Goal: Information Seeking & Learning: Find specific fact

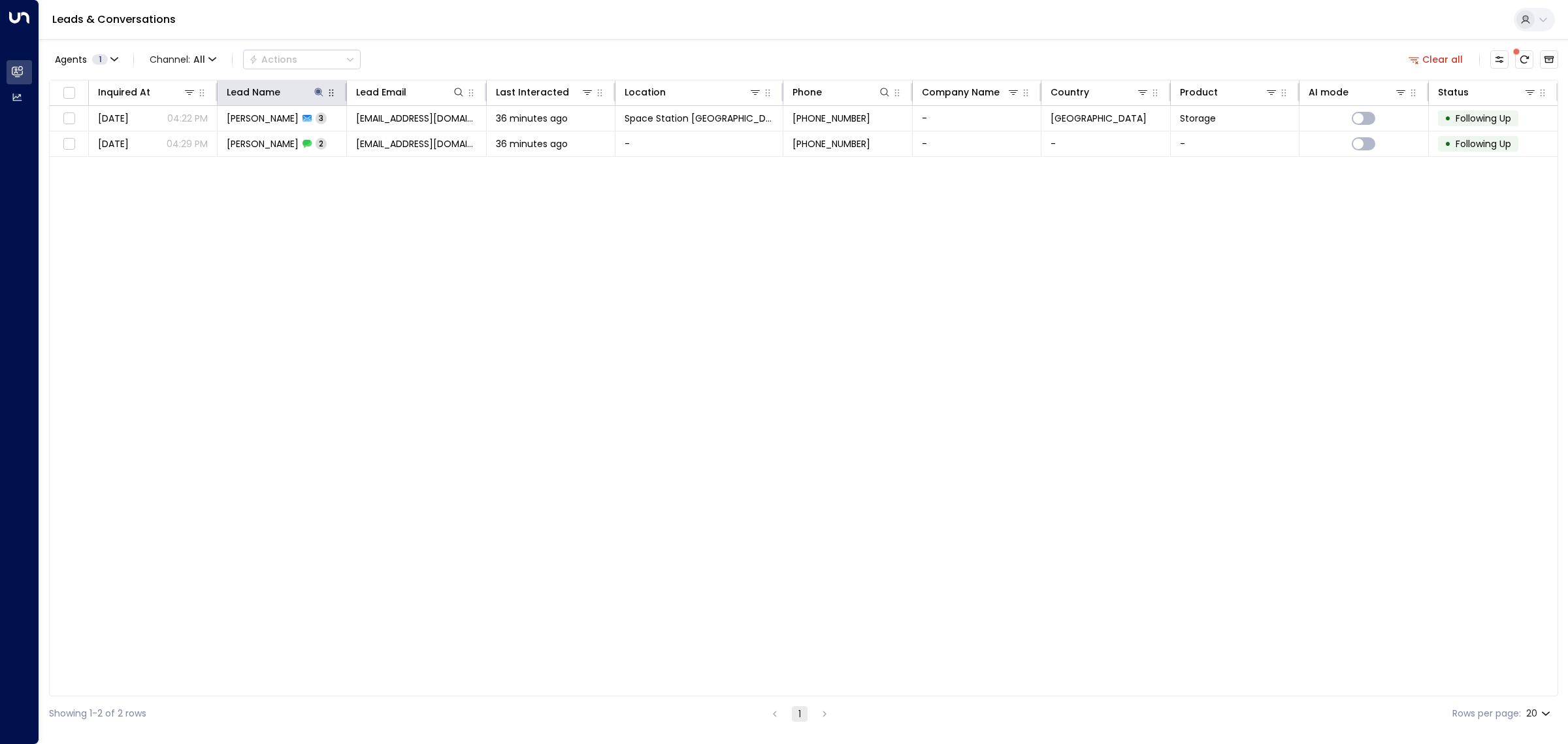
click at [324, 93] on button "button" at bounding box center [331, 92] width 13 height 13
click at [318, 93] on icon at bounding box center [318, 92] width 9 height 9
click at [398, 137] on icon "button" at bounding box center [400, 139] width 9 height 9
click at [557, 276] on div "Inquired At Lead Name Lead Email Last Interacted Location Phone Company Name Co…" at bounding box center [803, 388] width 1509 height 617
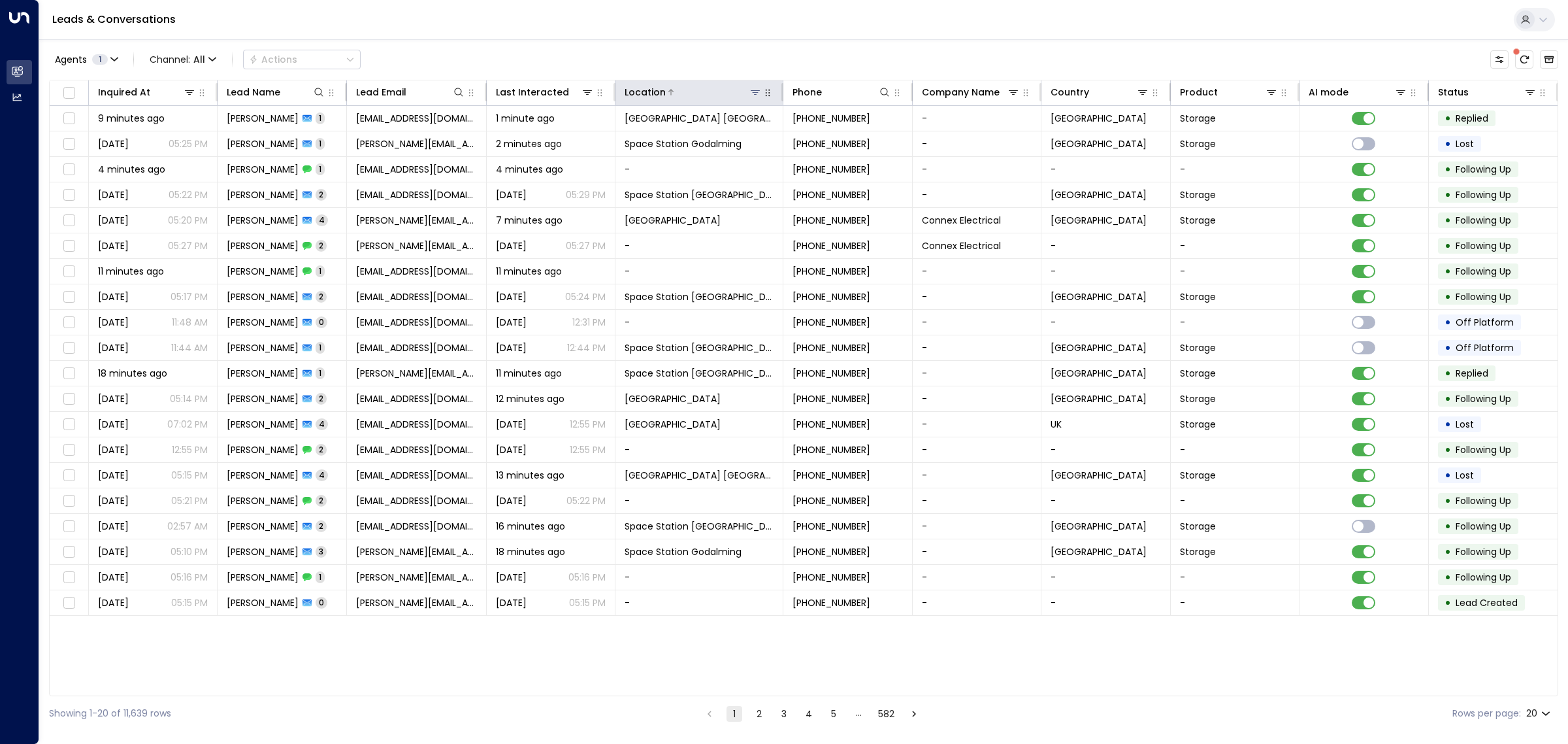
click at [758, 89] on icon at bounding box center [755, 92] width 10 height 10
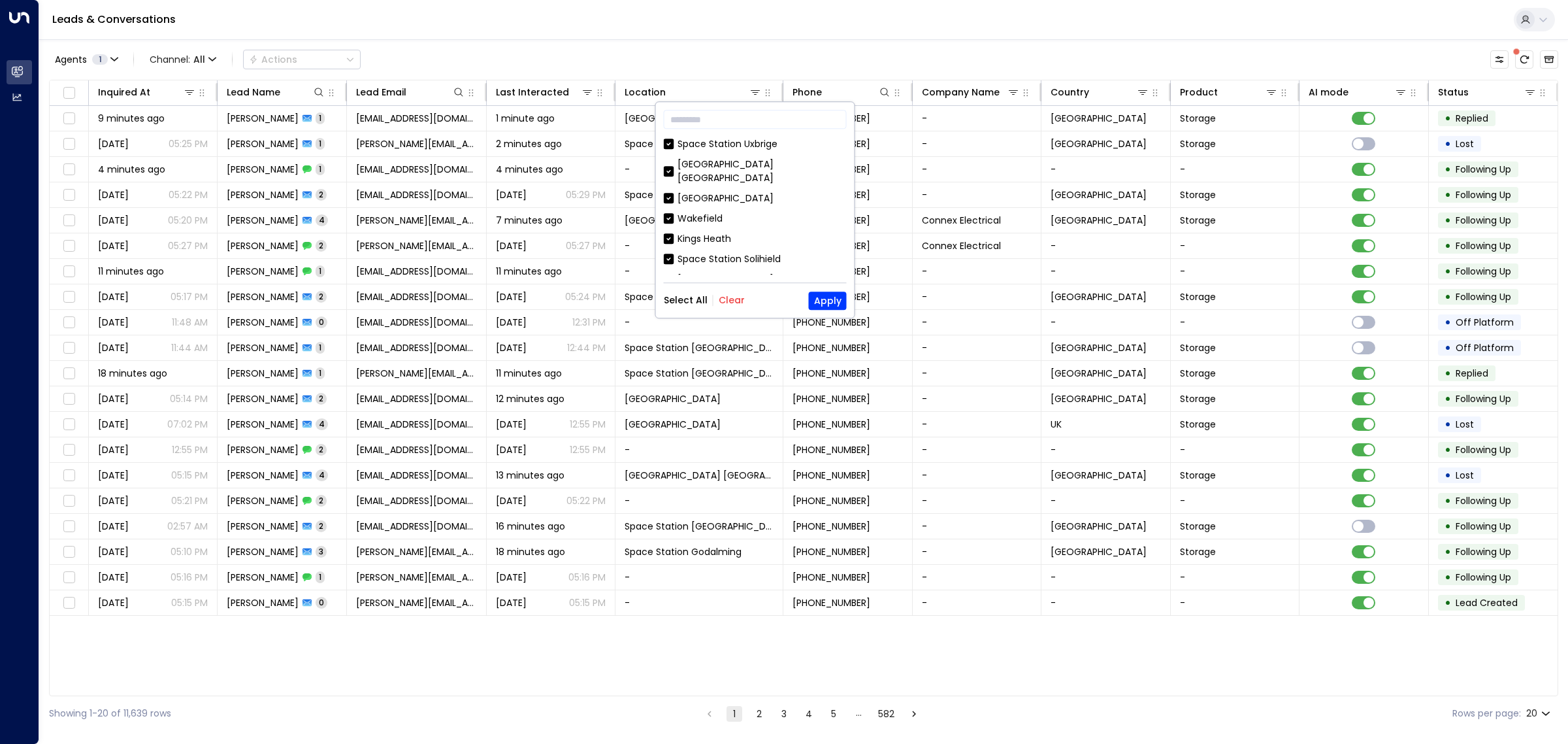
click at [733, 299] on button "Clear" at bounding box center [732, 300] width 26 height 10
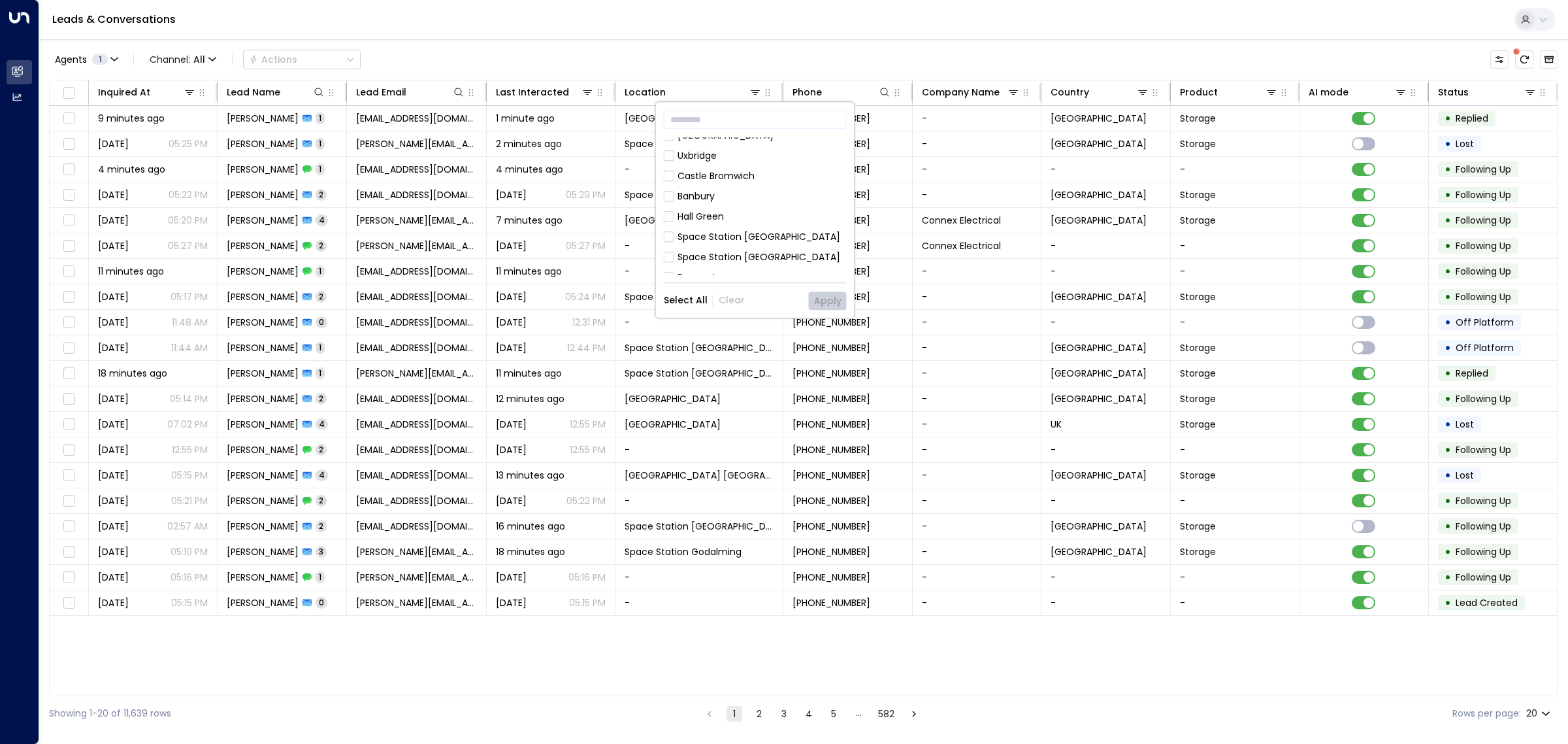
click at [729, 230] on div "Space Station [GEOGRAPHIC_DATA]" at bounding box center [759, 237] width 163 height 14
click at [824, 304] on button "Apply" at bounding box center [827, 301] width 38 height 19
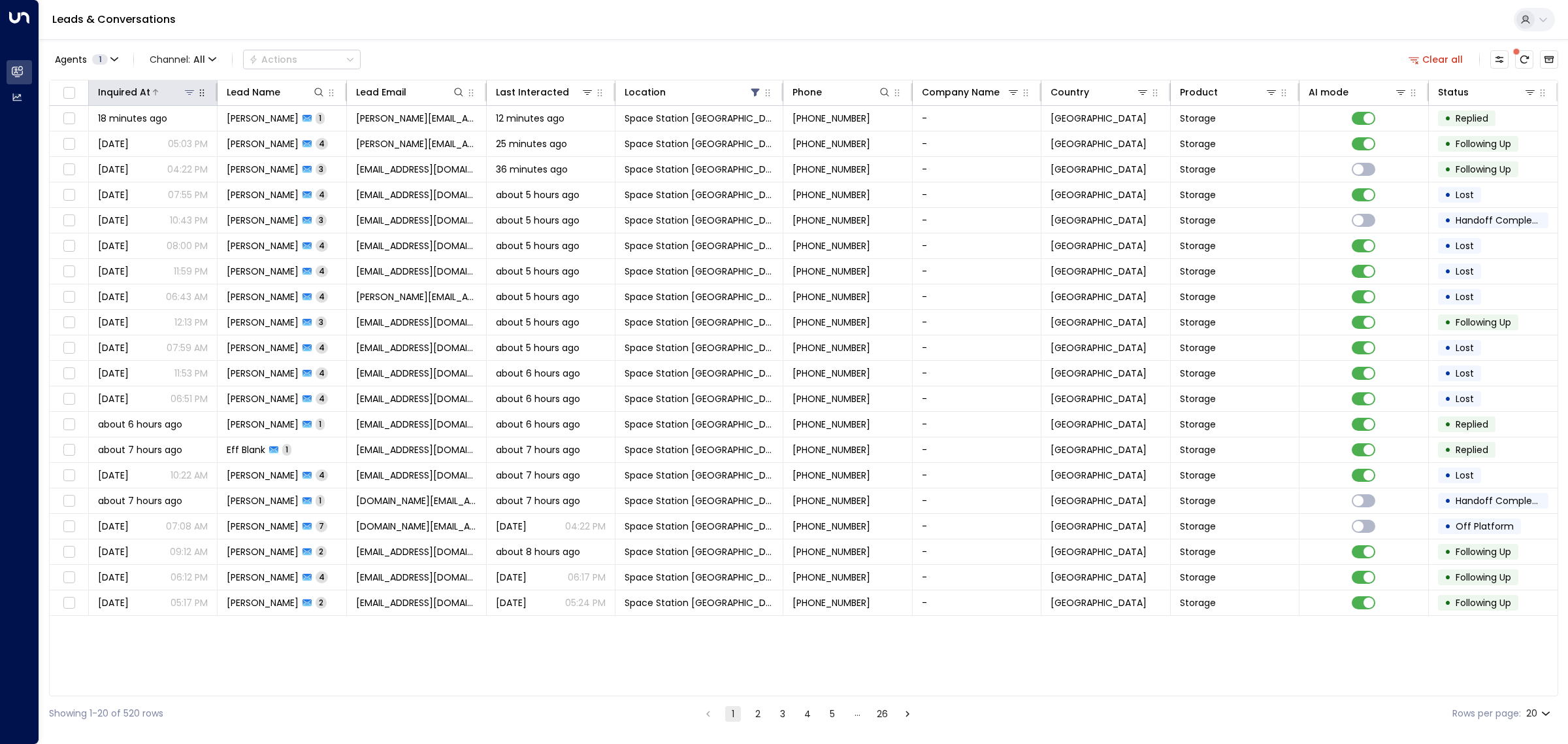
click at [152, 93] on icon at bounding box center [155, 92] width 8 height 8
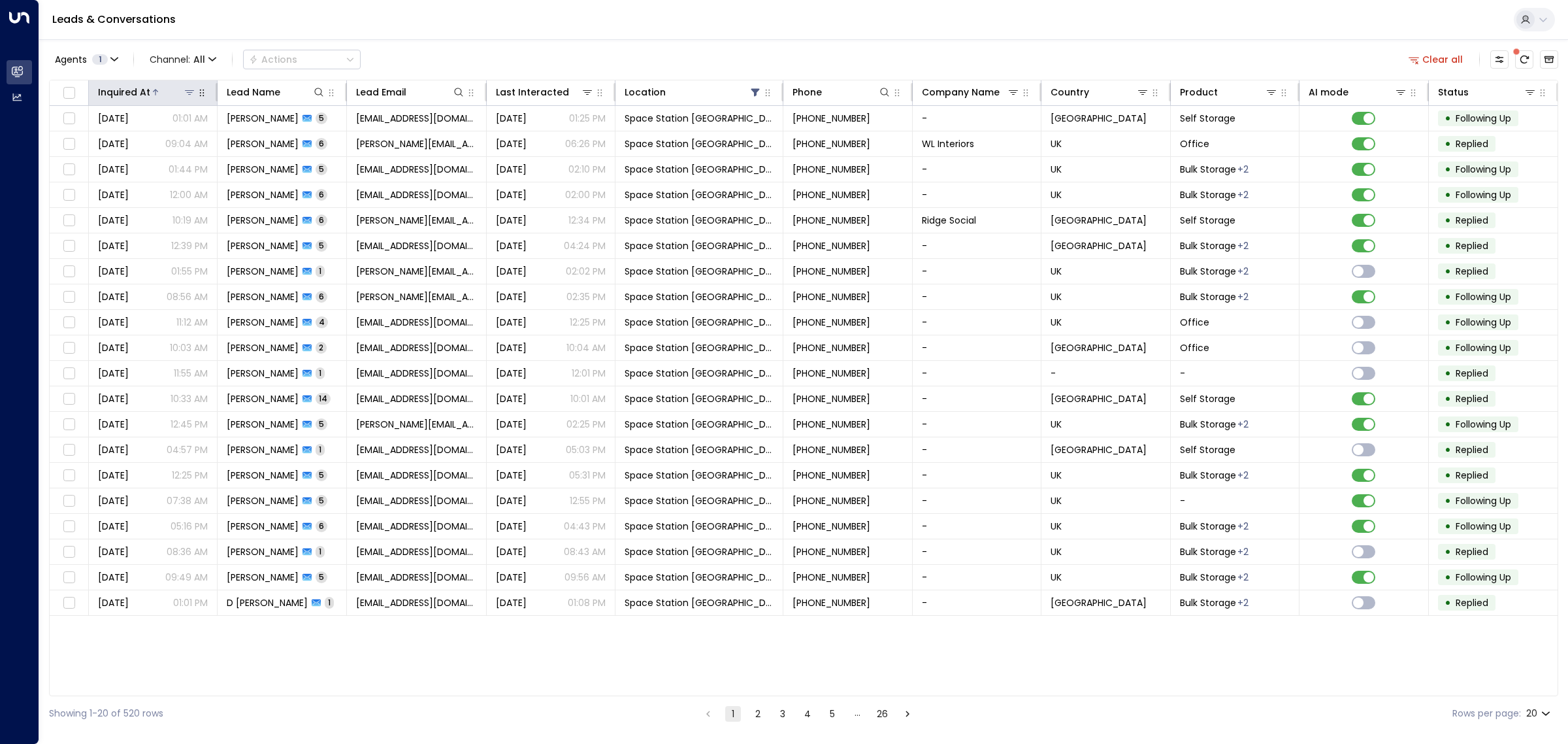
click at [152, 93] on icon at bounding box center [155, 92] width 8 height 8
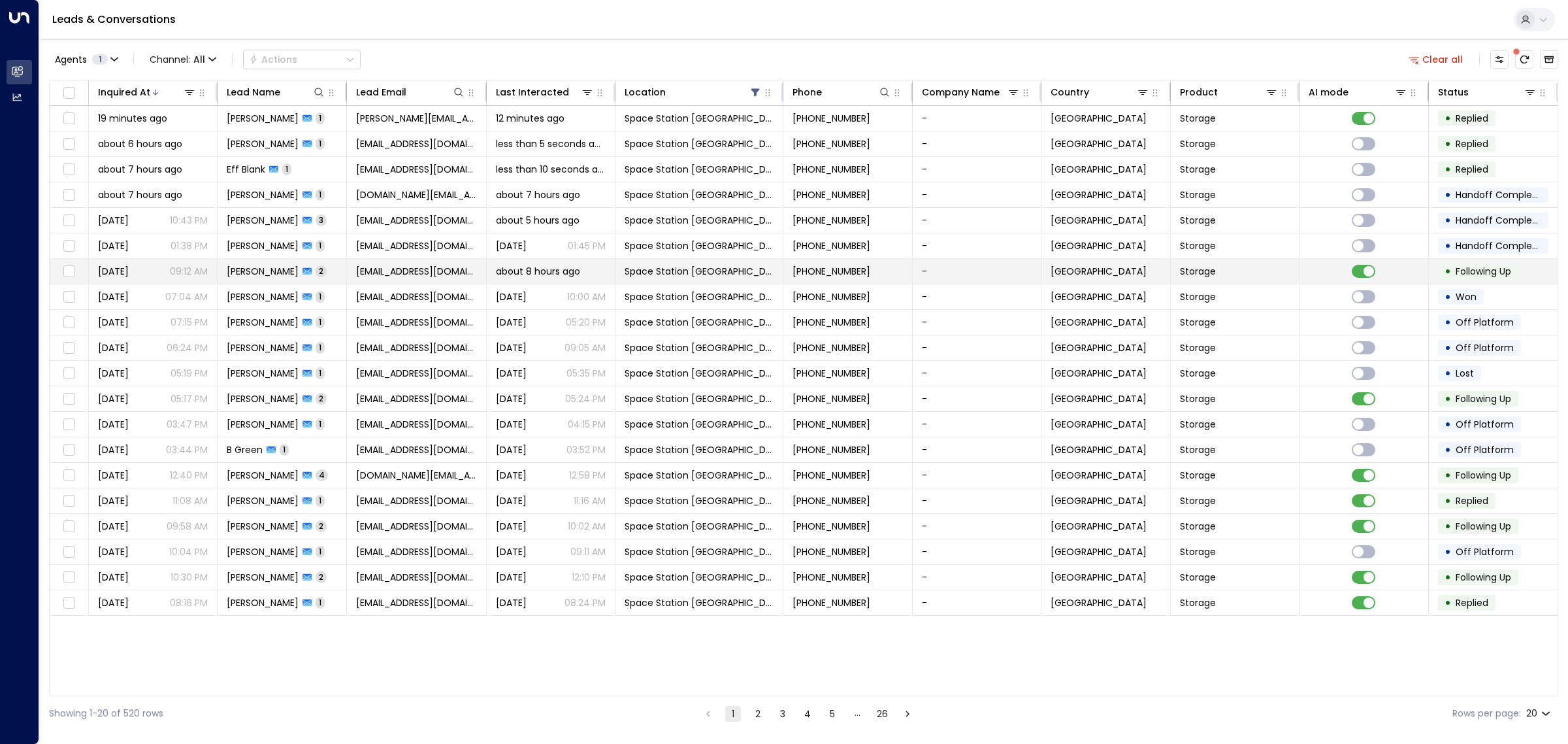
click at [389, 266] on span "[EMAIL_ADDRESS][DOMAIN_NAME]" at bounding box center [417, 271] width 121 height 13
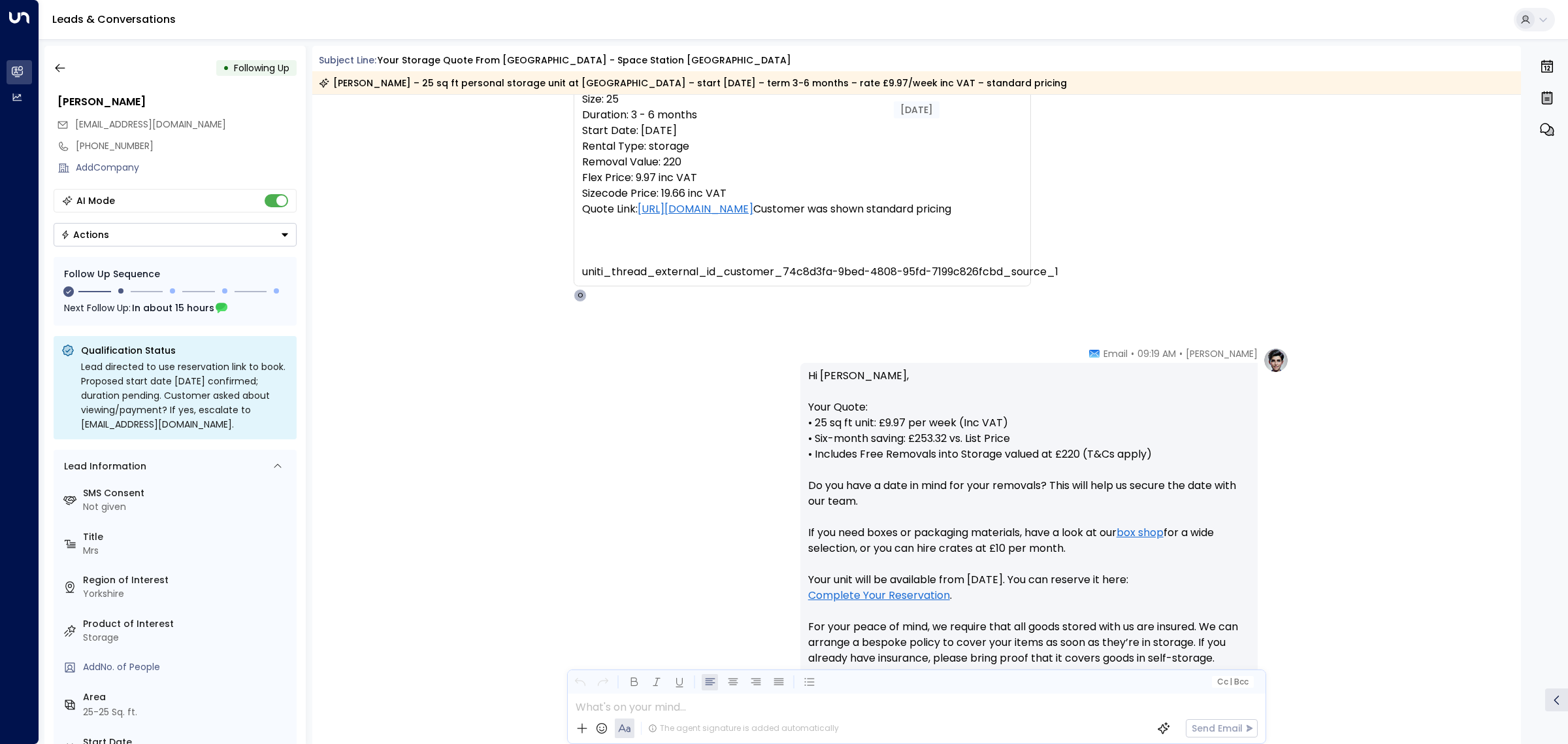
scroll to position [224, 0]
click at [56, 62] on icon "button" at bounding box center [60, 68] width 13 height 13
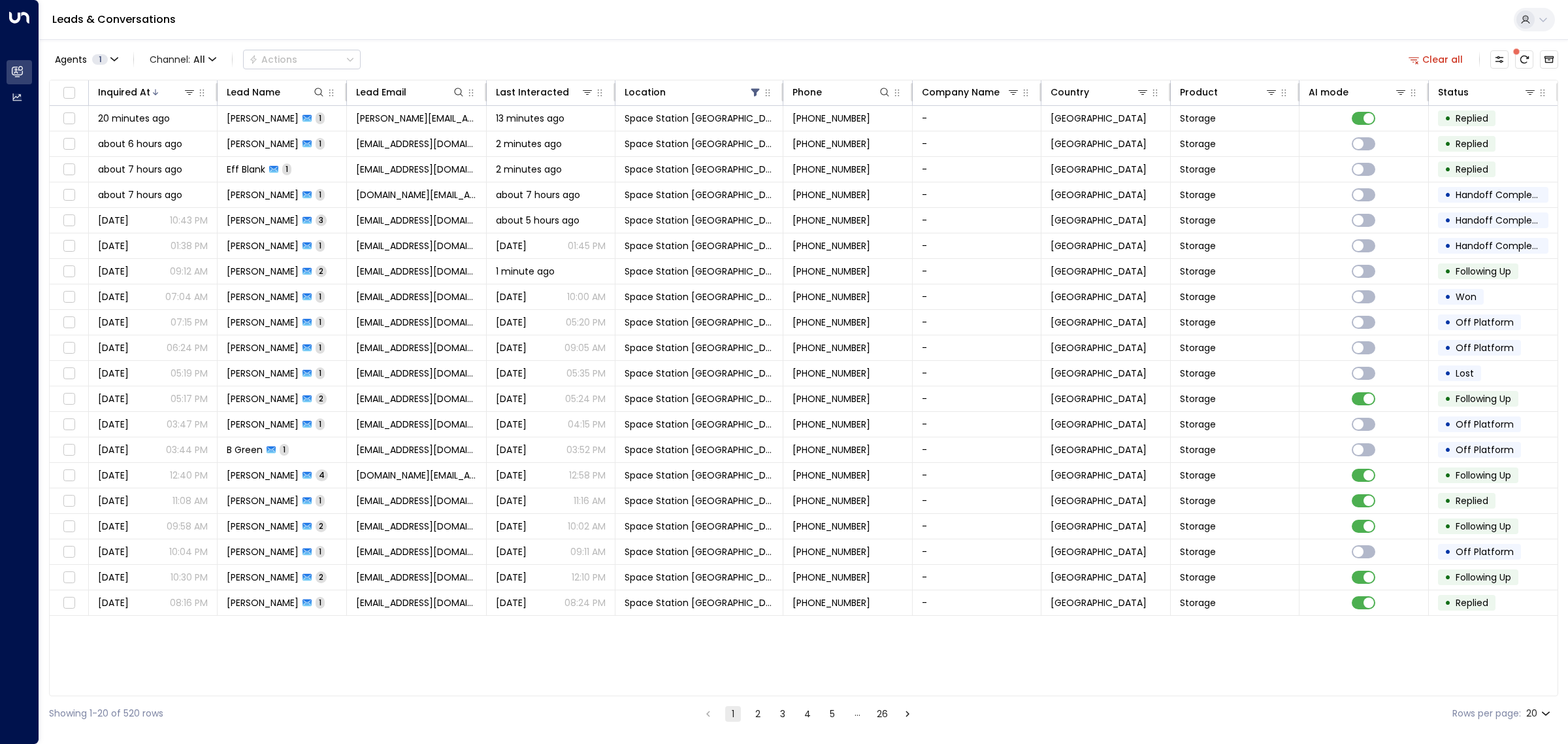
click at [782, 644] on div "Inquired At Lead Name Lead Email Last Interacted Location Phone Company Name Co…" at bounding box center [803, 388] width 1509 height 617
click at [458, 92] on icon at bounding box center [458, 92] width 10 height 10
click at [435, 134] on input "text" at bounding box center [458, 139] width 180 height 24
type input "**********"
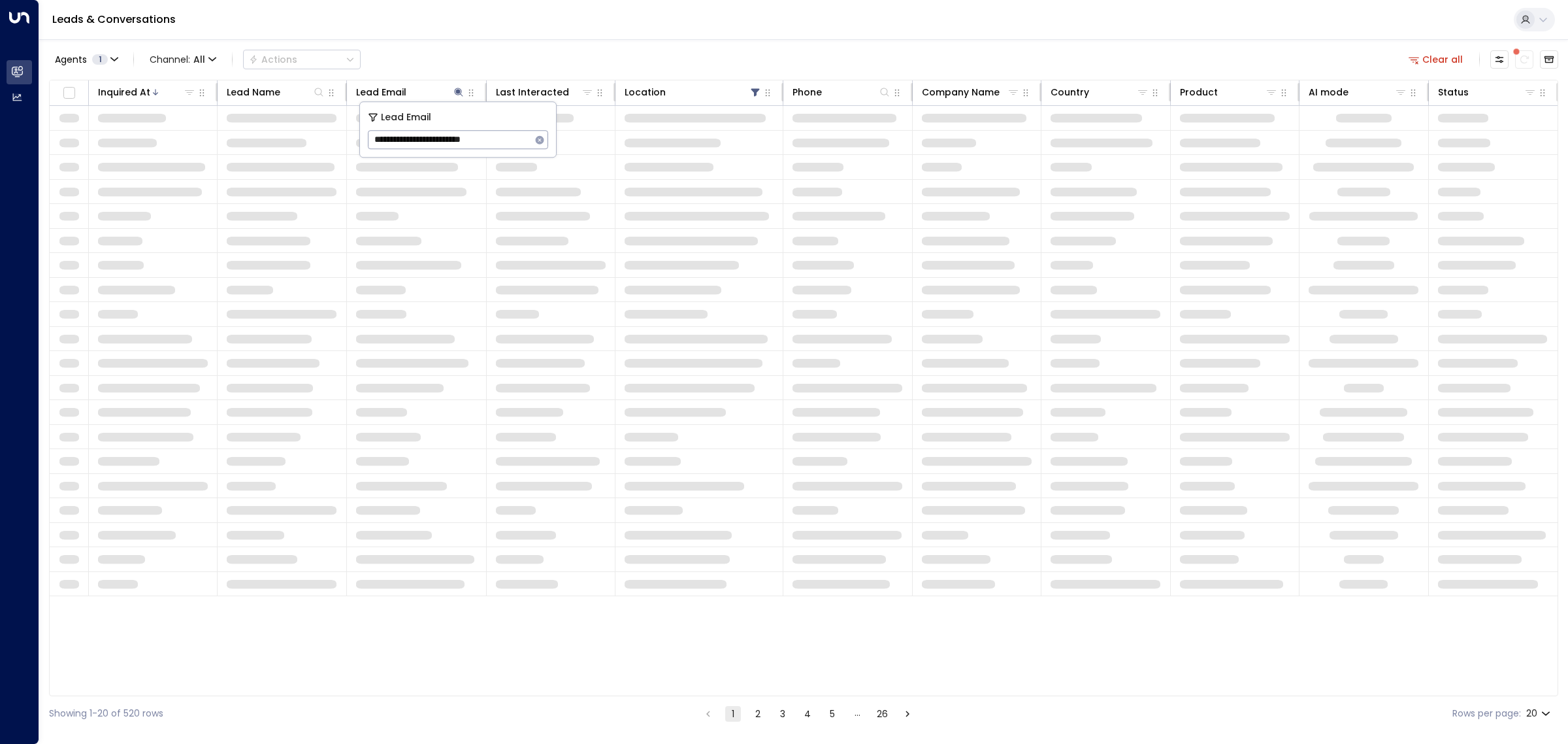
click at [463, 40] on div "Agents 1 Channel: All Actions Clear all Inquired At Lead Name Lead Email Last I…" at bounding box center [803, 385] width 1509 height 692
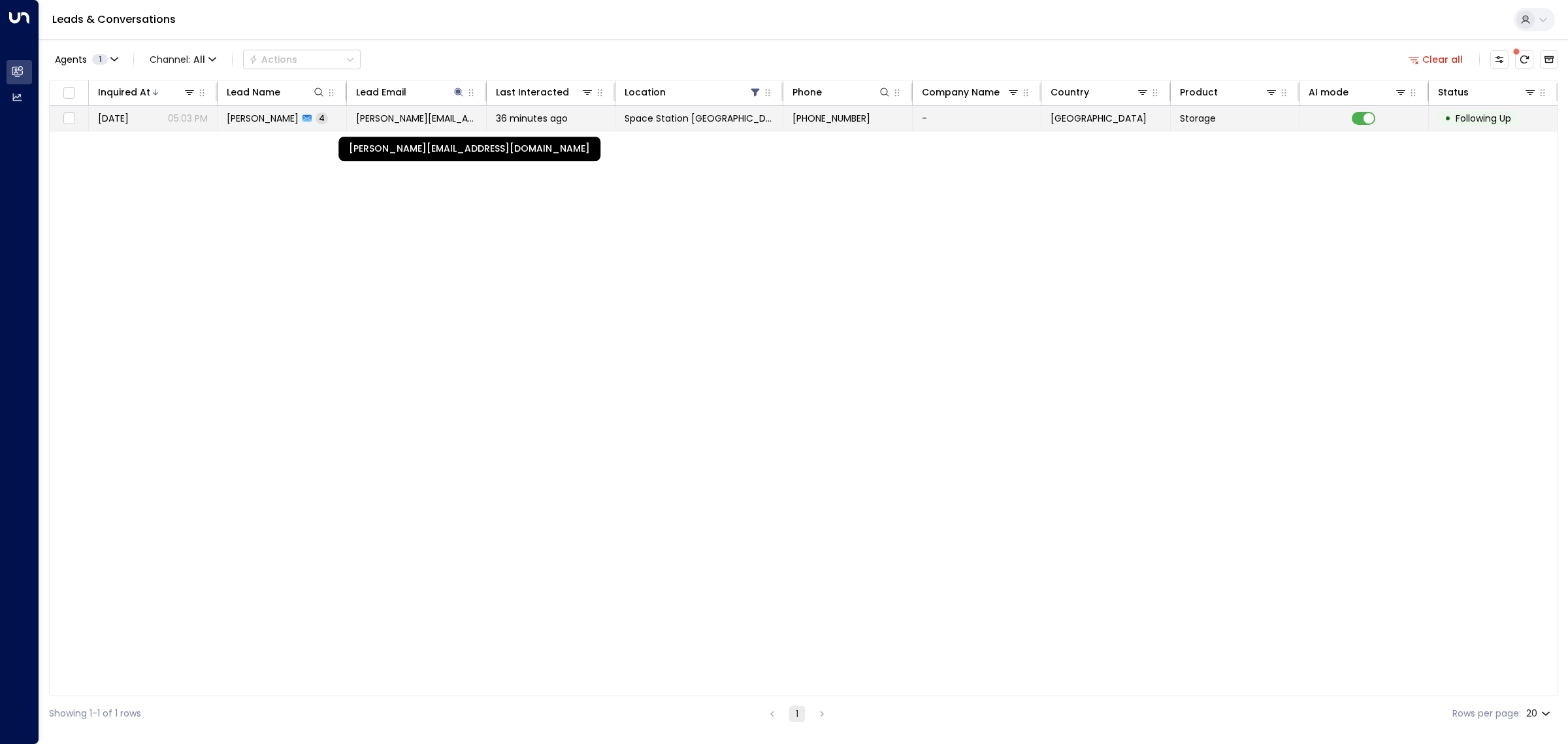
click at [456, 118] on span "[PERSON_NAME][EMAIL_ADDRESS][DOMAIN_NAME]" at bounding box center [417, 118] width 121 height 13
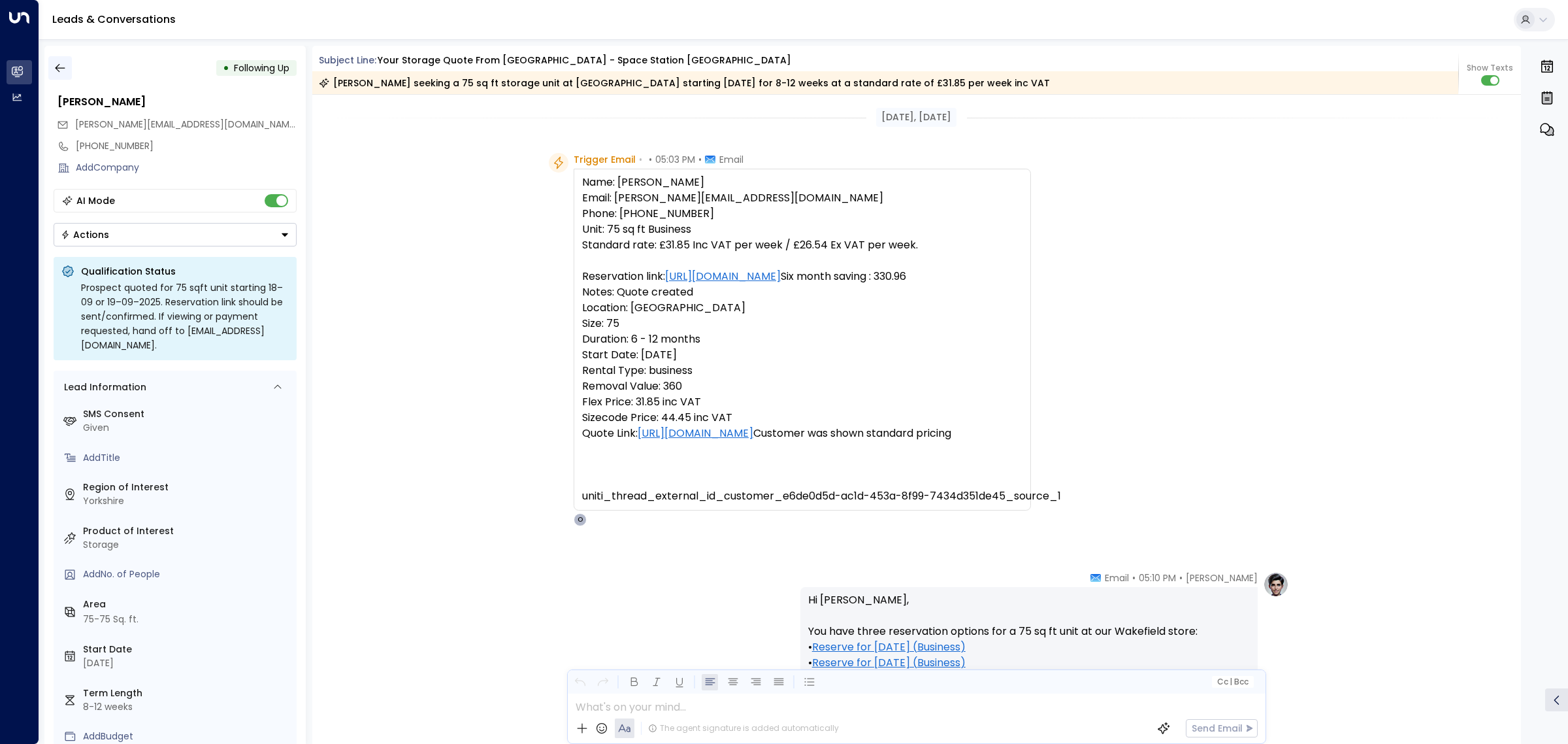
click at [64, 66] on icon "button" at bounding box center [60, 68] width 13 height 13
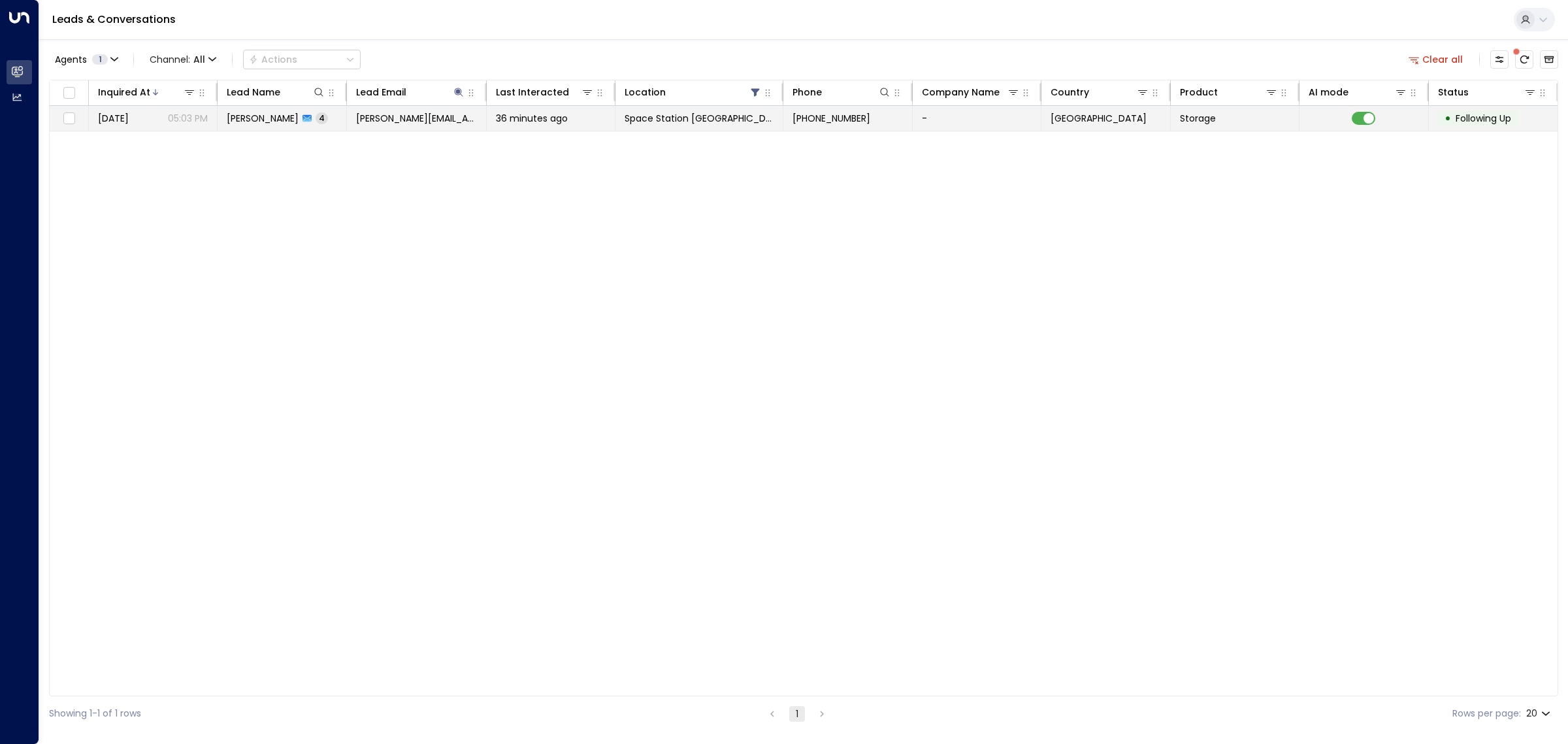
click at [1375, 115] on td at bounding box center [1364, 118] width 129 height 25
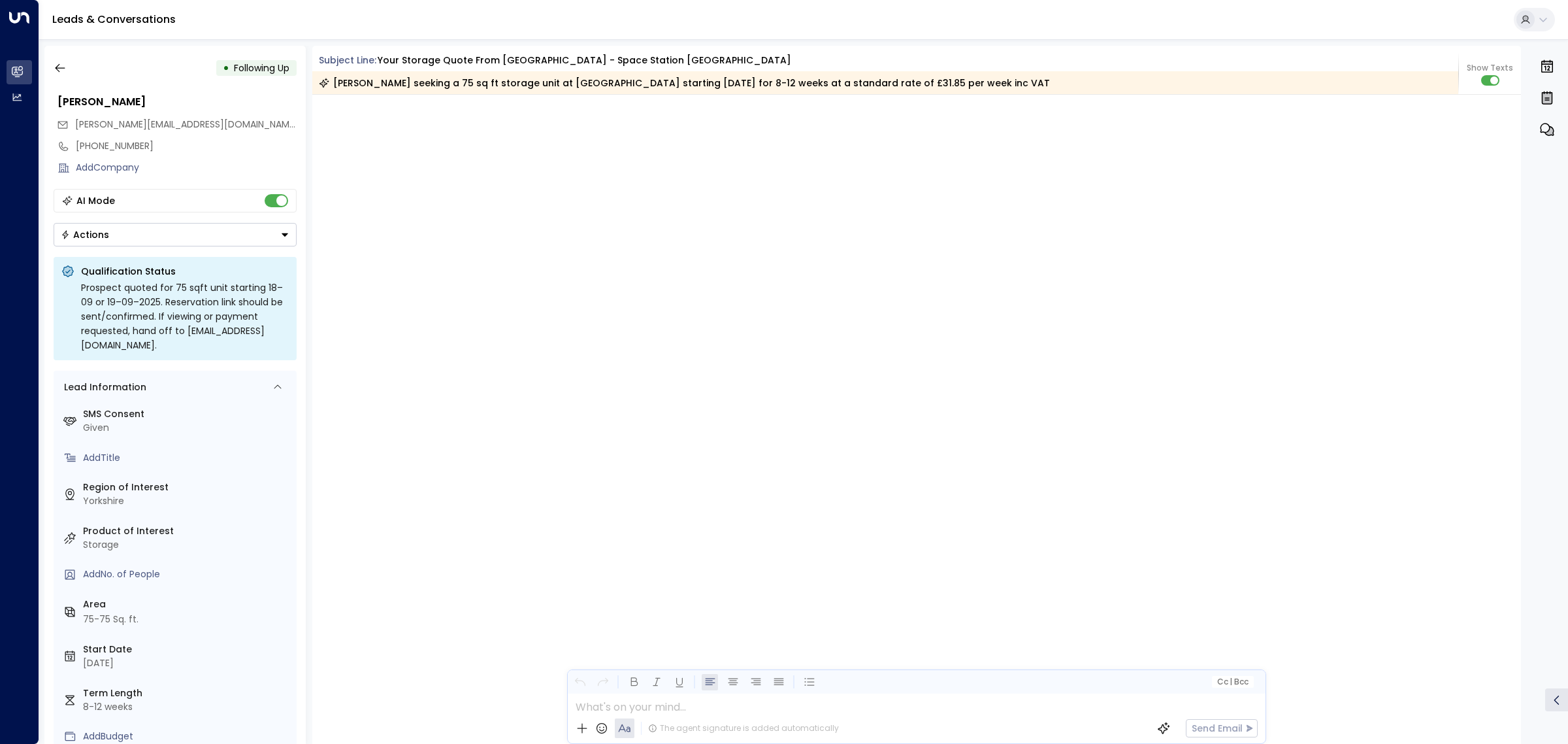
scroll to position [2113, 0]
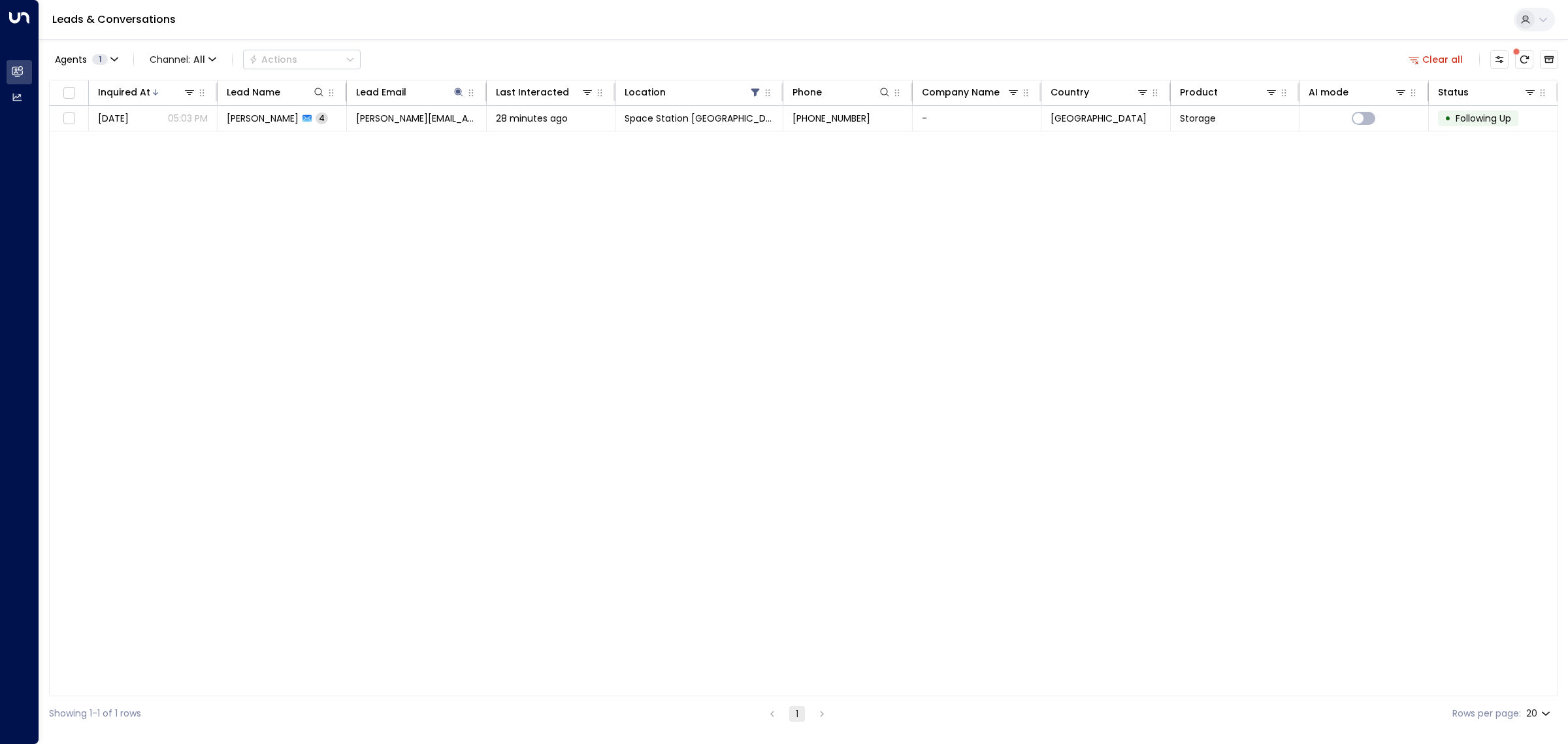
click at [1348, 197] on div "Inquired At Lead Name Lead Email Last Interacted Location Phone Company Name Co…" at bounding box center [803, 388] width 1509 height 617
click at [1535, 57] on div at bounding box center [1525, 60] width 68 height 19
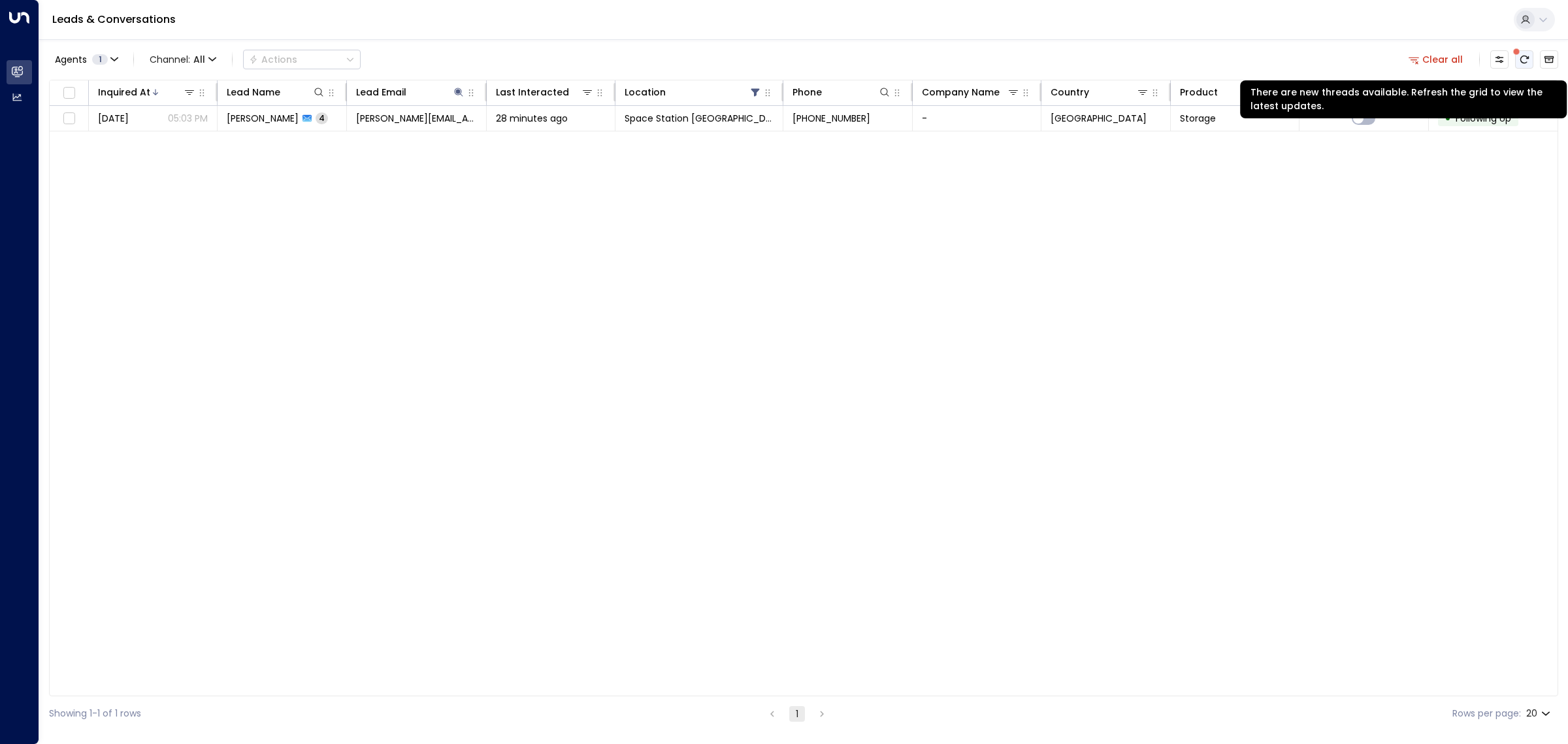
click at [1526, 57] on icon "There are new threads available. Refresh the grid to view the latest updates." at bounding box center [1524, 59] width 10 height 10
